Goal: Transaction & Acquisition: Purchase product/service

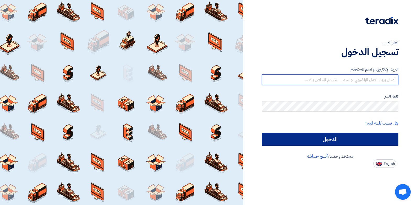
type input "[EMAIL_ADDRESS][DOMAIN_NAME]"
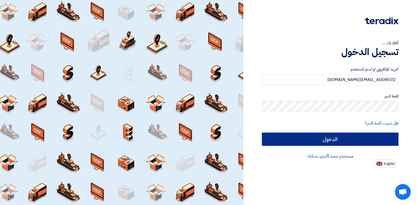
click at [319, 138] on input "الدخول" at bounding box center [330, 139] width 137 height 13
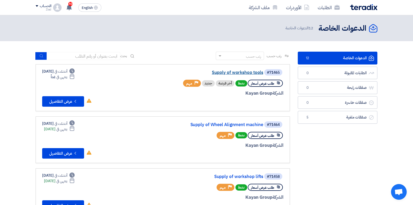
click at [235, 71] on link "Supply of workshop tools" at bounding box center [211, 72] width 105 height 5
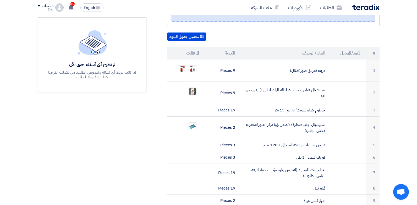
scroll to position [131, 0]
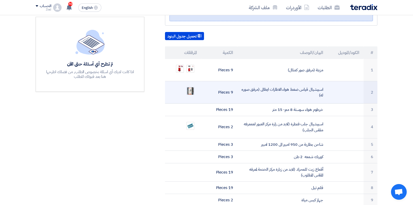
click at [191, 86] on img at bounding box center [190, 90] width 7 height 9
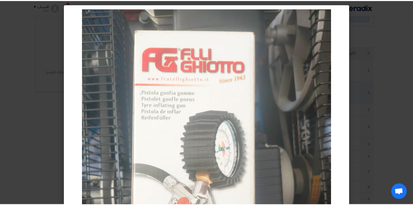
scroll to position [0, 0]
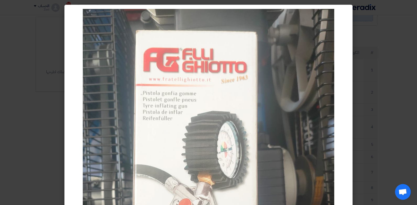
click at [406, 75] on modal-container at bounding box center [208, 102] width 417 height 205
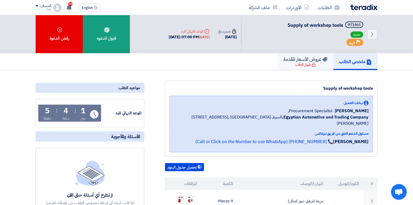
click at [302, 63] on div "قبول الطلب" at bounding box center [305, 64] width 21 height 5
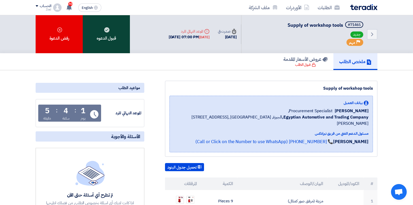
click at [110, 39] on div "قبول الدعوه" at bounding box center [106, 34] width 47 height 38
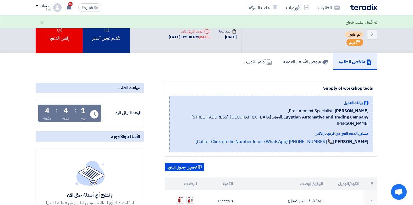
click at [110, 41] on div "تقديم عرض أسعار" at bounding box center [106, 34] width 47 height 38
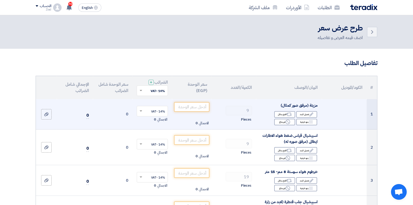
click at [126, 111] on td "0" at bounding box center [113, 114] width 40 height 30
click at [127, 113] on td "0" at bounding box center [113, 114] width 40 height 30
click at [46, 113] on use at bounding box center [46, 114] width 4 height 4
click at [0, 0] on input "file" at bounding box center [0, 0] width 0 height 0
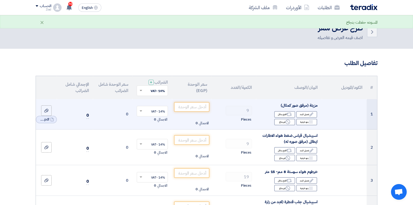
click at [128, 116] on td "0" at bounding box center [113, 114] width 40 height 30
click at [125, 114] on td "0" at bounding box center [113, 114] width 40 height 30
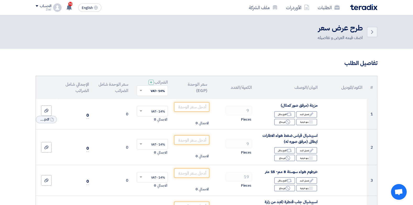
click at [139, 91] on span at bounding box center [140, 90] width 7 height 5
click at [147, 101] on div "14% -VAT" at bounding box center [152, 100] width 31 height 9
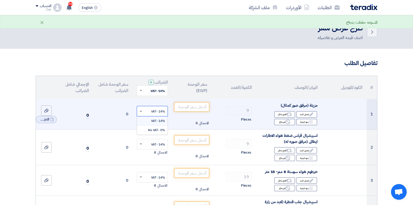
click at [138, 109] on span at bounding box center [140, 111] width 7 height 5
click at [148, 121] on div "14% -VAT" at bounding box center [152, 120] width 31 height 9
click at [127, 113] on td "0" at bounding box center [113, 114] width 40 height 30
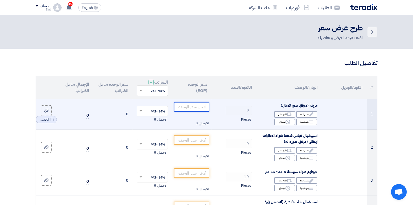
click at [197, 106] on input "number" at bounding box center [191, 106] width 35 height 9
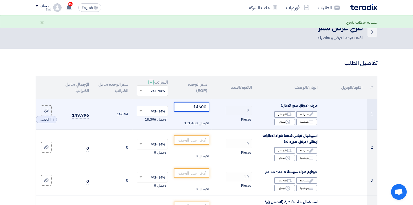
type input "14600"
click at [116, 121] on td "16644" at bounding box center [113, 114] width 40 height 30
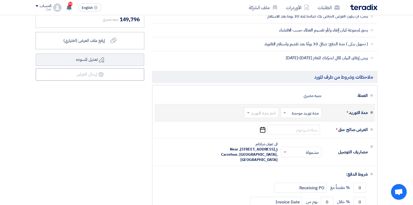
scroll to position [544, 0]
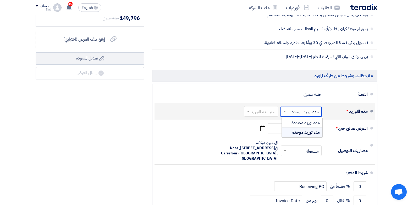
click at [283, 111] on span at bounding box center [284, 111] width 7 height 5
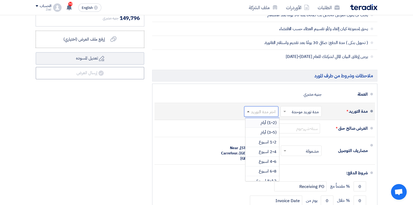
click at [248, 111] on span at bounding box center [248, 111] width 3 height 1
click at [261, 119] on div "(1-2) أيام" at bounding box center [263, 123] width 34 height 10
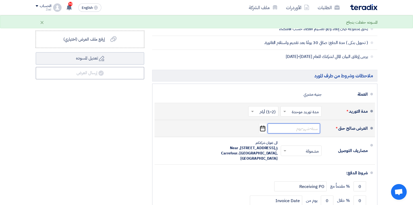
click at [289, 124] on input at bounding box center [294, 128] width 52 height 10
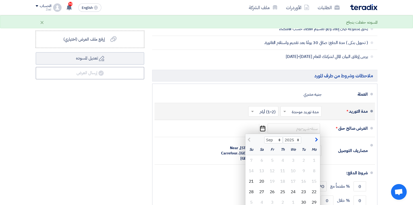
click at [246, 119] on li "مدة التوريد * اختر مدة التوريد × مدة توريد موحدة × اختر مدة التوريد × (1-2) أيا…" at bounding box center [265, 111] width 221 height 17
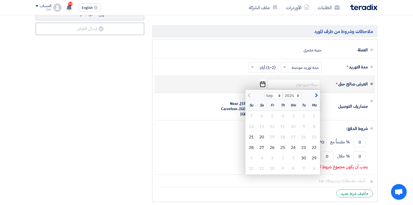
scroll to position [590, 0]
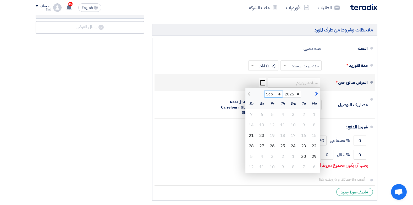
click at [279, 95] on select "Sep Oct Nov Dec" at bounding box center [273, 94] width 19 height 7
click at [306, 155] on div "30" at bounding box center [304, 156] width 10 height 10
type input "[DATE]"
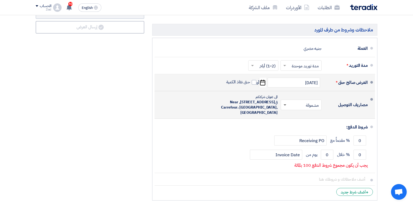
click at [285, 105] on span at bounding box center [285, 105] width 3 height 2
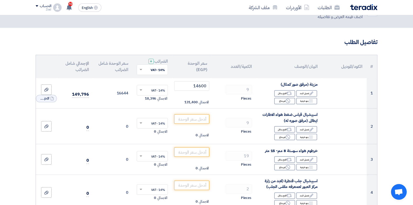
scroll to position [20, 0]
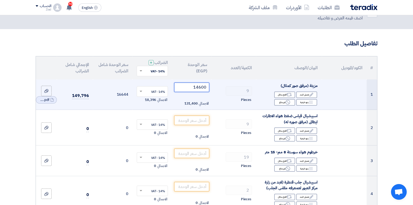
click at [197, 85] on input "14600" at bounding box center [191, 87] width 35 height 9
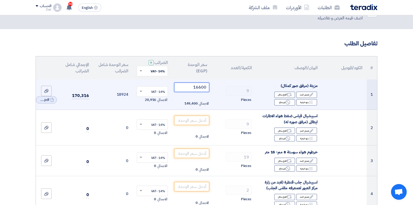
click at [198, 88] on input "16600" at bounding box center [191, 87] width 35 height 9
type input "15600"
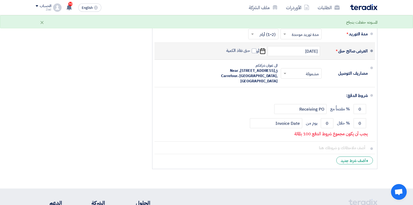
scroll to position [629, 0]
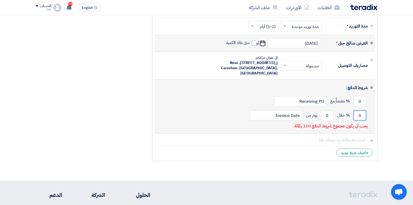
drag, startPoint x: 358, startPoint y: 116, endPoint x: 363, endPoint y: 116, distance: 5.5
click at [363, 116] on input "0" at bounding box center [360, 115] width 13 height 10
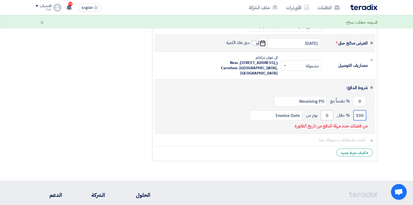
type input "100"
drag, startPoint x: 326, startPoint y: 115, endPoint x: 332, endPoint y: 115, distance: 6.8
click at [332, 115] on input "0" at bounding box center [327, 115] width 13 height 10
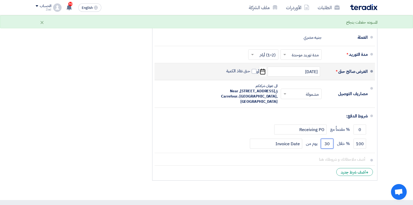
scroll to position [590, 0]
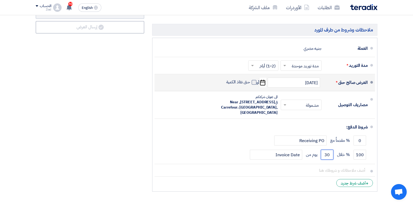
type input "30"
click at [255, 83] on span at bounding box center [254, 82] width 5 height 5
click at [250, 83] on input "حتى نفاذ الكمية" at bounding box center [237, 84] width 25 height 10
checkbox input "true"
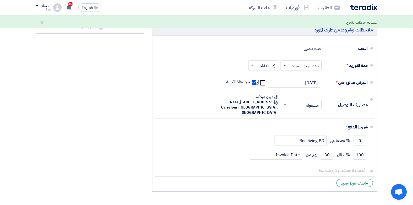
click at [286, 65] on span at bounding box center [284, 66] width 3 height 2
click at [286, 65] on span at bounding box center [284, 65] width 3 height 1
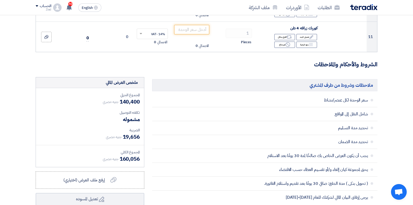
scroll to position [406, 0]
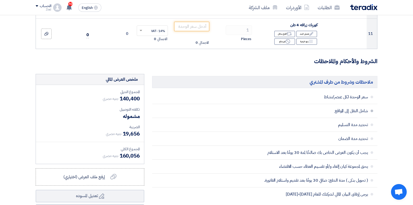
click at [371, 112] on span at bounding box center [372, 111] width 3 height 3
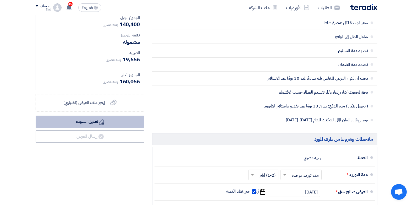
scroll to position [478, 0]
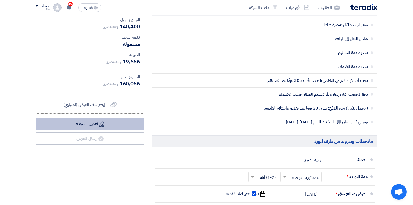
click at [112, 122] on button "Draft تعديل المسوده" at bounding box center [90, 124] width 109 height 13
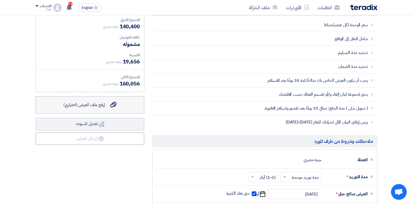
click at [115, 105] on icon "إرفع ملف العرض (اختياري)" at bounding box center [113, 104] width 6 height 6
click at [0, 0] on input "إرفع ملف العرض (اختياري) إرفع ملف العرض (اختياري)" at bounding box center [0, 0] width 0 height 0
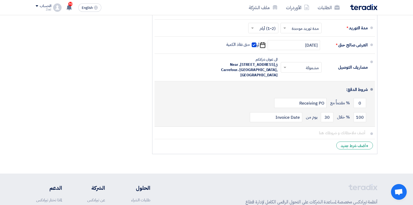
scroll to position [629, 0]
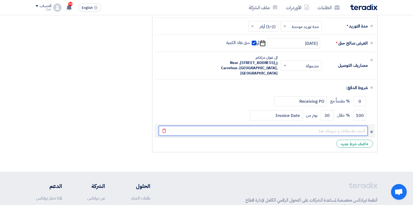
click at [350, 132] on input "text" at bounding box center [263, 131] width 209 height 10
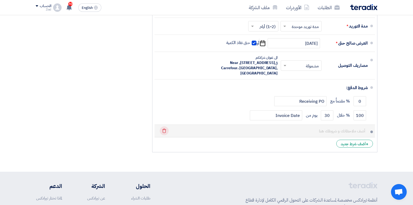
click at [165, 131] on icon "Delete" at bounding box center [164, 130] width 9 height 9
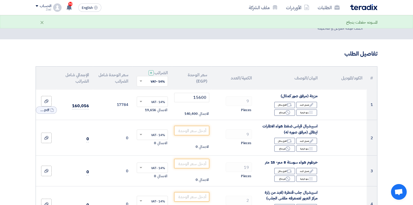
scroll to position [0, 0]
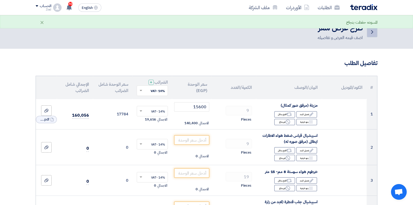
click at [371, 32] on icon "Back" at bounding box center [372, 32] width 6 height 6
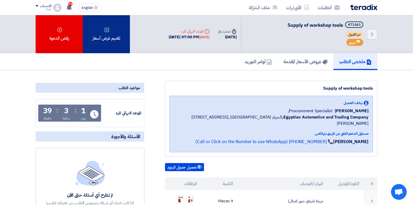
click at [108, 34] on div "تقديم عرض أسعار" at bounding box center [106, 34] width 47 height 38
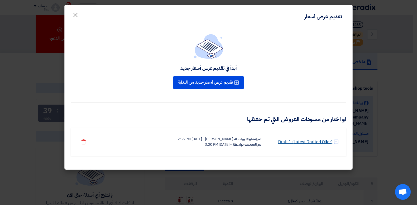
click at [320, 141] on link "Draft 1 (Latest Drafted Offer)" at bounding box center [305, 142] width 54 height 6
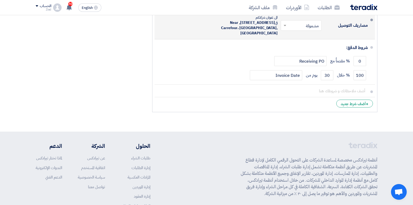
scroll to position [716, 0]
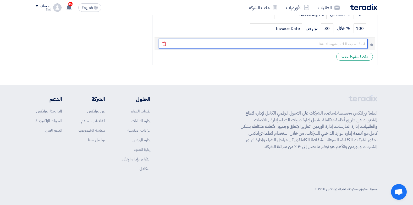
click at [325, 45] on input "text" at bounding box center [263, 44] width 209 height 10
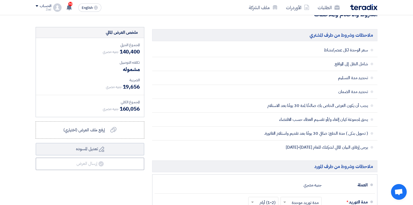
scroll to position [478, 0]
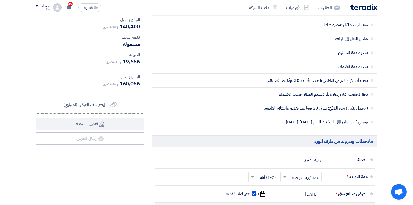
type input "gh"
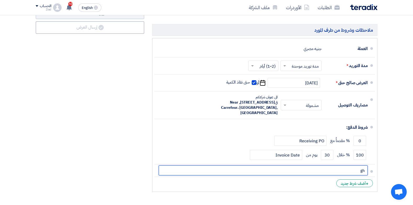
scroll to position [590, 0]
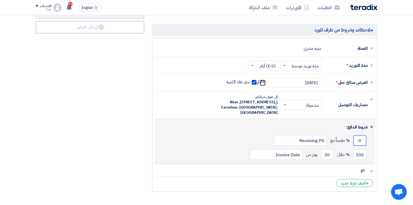
click at [357, 139] on input "0" at bounding box center [360, 140] width 13 height 10
drag, startPoint x: 358, startPoint y: 141, endPoint x: 365, endPoint y: 141, distance: 6.8
click at [365, 141] on input "0" at bounding box center [360, 140] width 13 height 10
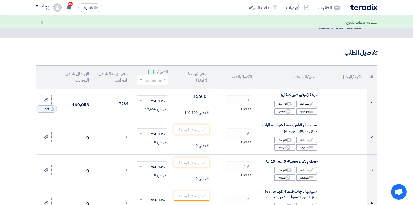
scroll to position [0, 0]
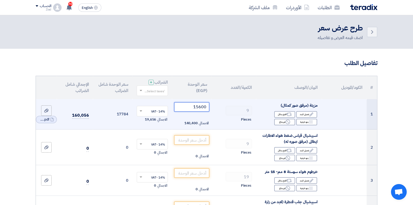
click at [199, 108] on input "15600" at bounding box center [191, 106] width 35 height 9
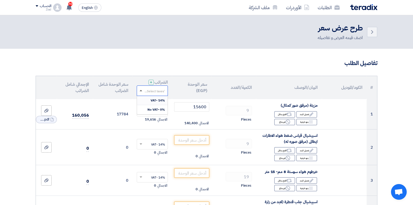
click at [140, 91] on span at bounding box center [140, 90] width 7 height 5
click at [144, 100] on div "14% -VAT" at bounding box center [152, 100] width 31 height 9
click at [375, 31] on icon "Back" at bounding box center [372, 32] width 6 height 6
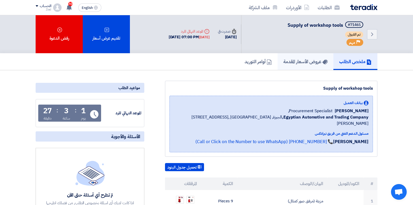
click at [305, 62] on h5 "عروض الأسعار المقدمة" at bounding box center [305, 61] width 44 height 6
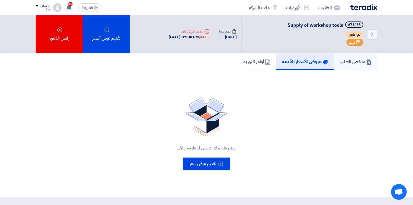
click at [348, 59] on h5 "ملخص الطلب" at bounding box center [356, 61] width 32 height 6
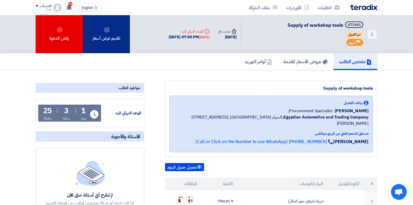
click at [110, 30] on div "تقديم عرض أسعار" at bounding box center [106, 34] width 47 height 38
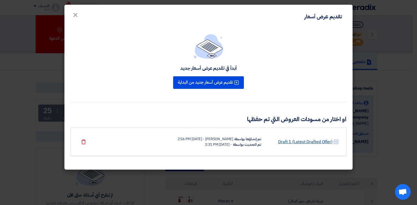
click at [308, 141] on link "Draft 1 (Latest Drafted Offer)" at bounding box center [305, 142] width 54 height 6
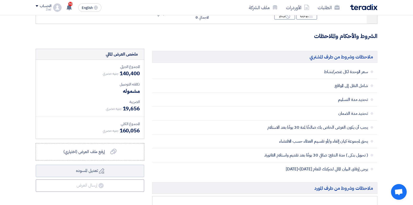
scroll to position [432, 0]
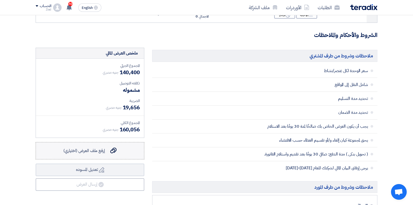
click at [102, 150] on span "إرفع ملف العرض (اختياري)" at bounding box center [84, 151] width 42 height 6
click at [0, 0] on input "إرفع ملف العرض (اختياري) إرفع ملف العرض (اختياري)" at bounding box center [0, 0] width 0 height 0
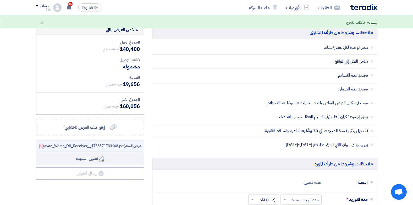
scroll to position [544, 0]
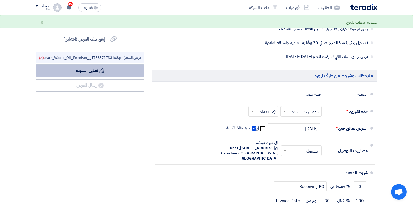
click at [96, 70] on button "Draft تعديل المسوده" at bounding box center [90, 70] width 109 height 13
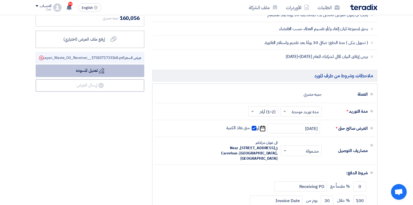
click at [99, 69] on icon "Draft" at bounding box center [101, 70] width 5 height 5
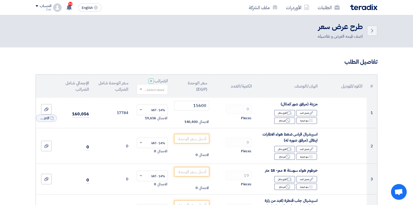
scroll to position [0, 0]
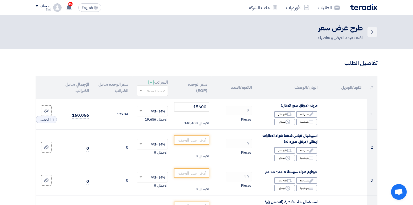
click at [38, 4] on div "الحساب" at bounding box center [43, 6] width 15 height 4
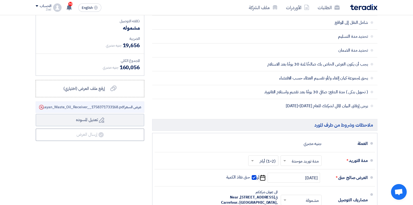
scroll to position [504, 0]
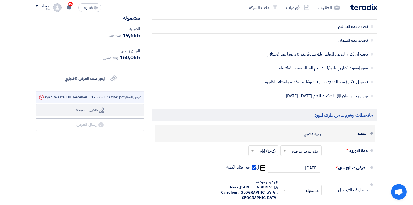
click at [362, 134] on div "العملة" at bounding box center [347, 133] width 42 height 13
click at [313, 133] on div "جنيه مصري" at bounding box center [313, 134] width 18 height 10
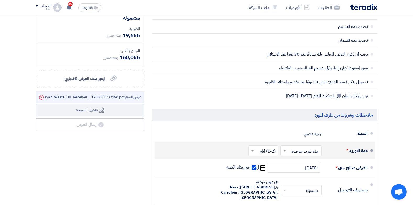
click at [305, 149] on input "text" at bounding box center [300, 152] width 39 height 8
click at [309, 171] on span "مدة توريد موحدة" at bounding box center [306, 171] width 28 height 6
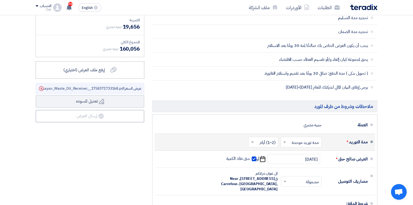
scroll to position [500, 0]
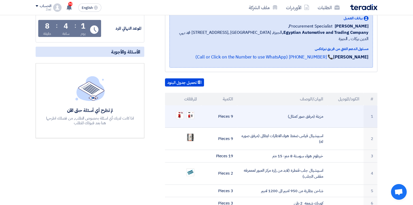
scroll to position [85, 0]
click at [188, 111] on img at bounding box center [190, 114] width 7 height 7
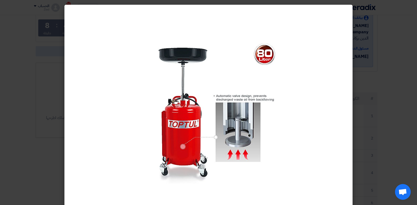
click at [391, 92] on modal-container at bounding box center [208, 102] width 417 height 205
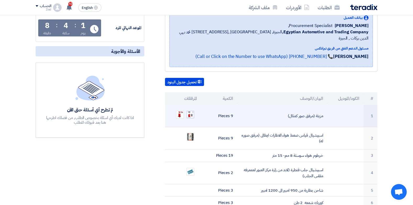
click at [190, 111] on img at bounding box center [190, 114] width 7 height 7
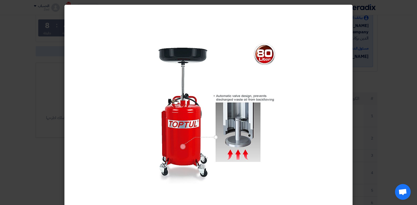
click at [376, 78] on modal-container at bounding box center [208, 102] width 417 height 205
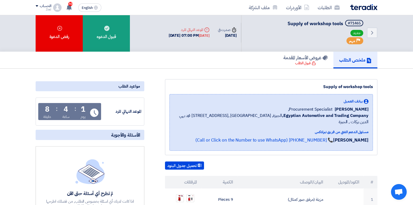
scroll to position [0, 0]
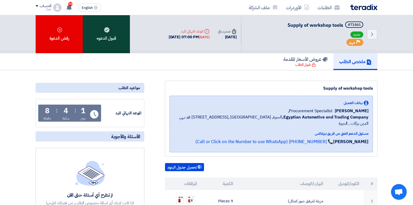
click at [117, 41] on div "قبول الدعوه" at bounding box center [106, 34] width 47 height 38
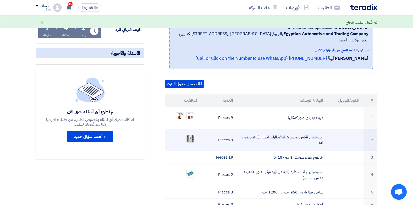
scroll to position [85, 0]
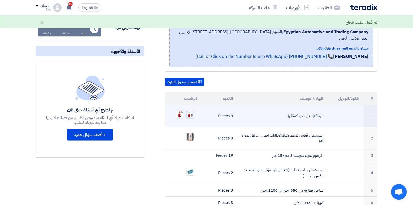
click at [187, 111] on img at bounding box center [190, 114] width 7 height 7
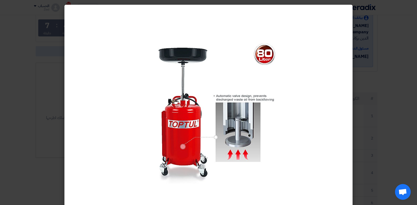
click at [395, 77] on modal-container at bounding box center [208, 102] width 417 height 205
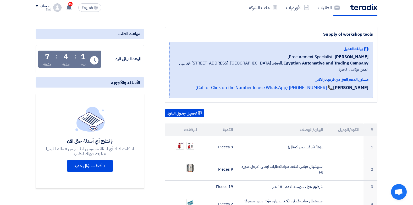
scroll to position [39, 0]
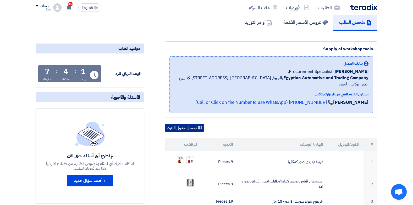
click at [190, 124] on button "تحميل جدول البنود" at bounding box center [184, 128] width 39 height 8
click at [193, 124] on button "تحميل جدول البنود" at bounding box center [184, 128] width 39 height 8
